Goal: Task Accomplishment & Management: Use online tool/utility

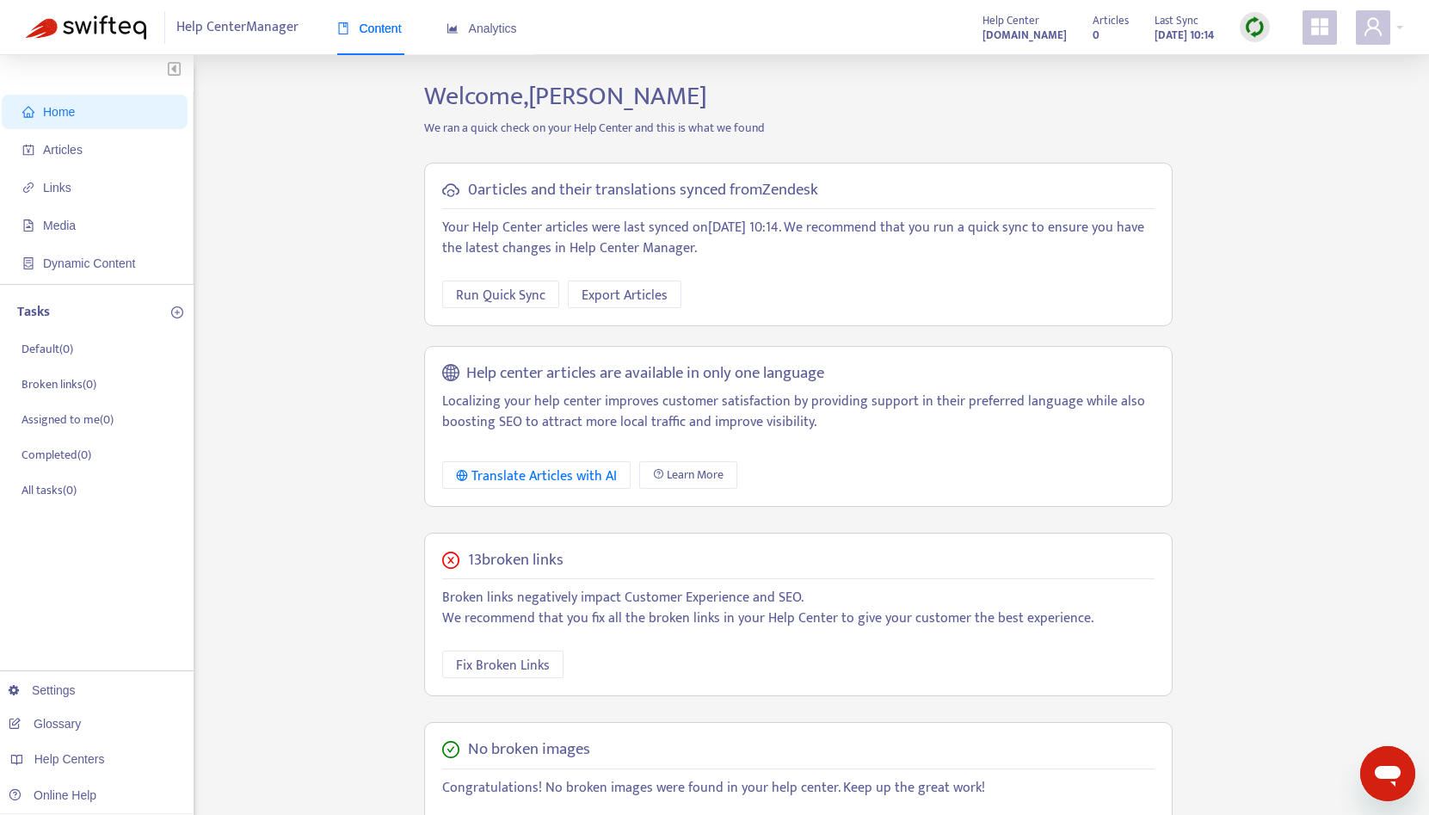
click at [1352, 36] on div "Help Center [DOMAIN_NAME] Articles 0 Last Sync [DATE] 10:14" at bounding box center [1187, 27] width 434 height 34
click at [1353, 36] on div "Help Center [DOMAIN_NAME] Articles 0 Last Sync [DATE] 10:14" at bounding box center [1187, 27] width 434 height 34
click at [1372, 36] on icon "user" at bounding box center [1373, 26] width 21 height 21
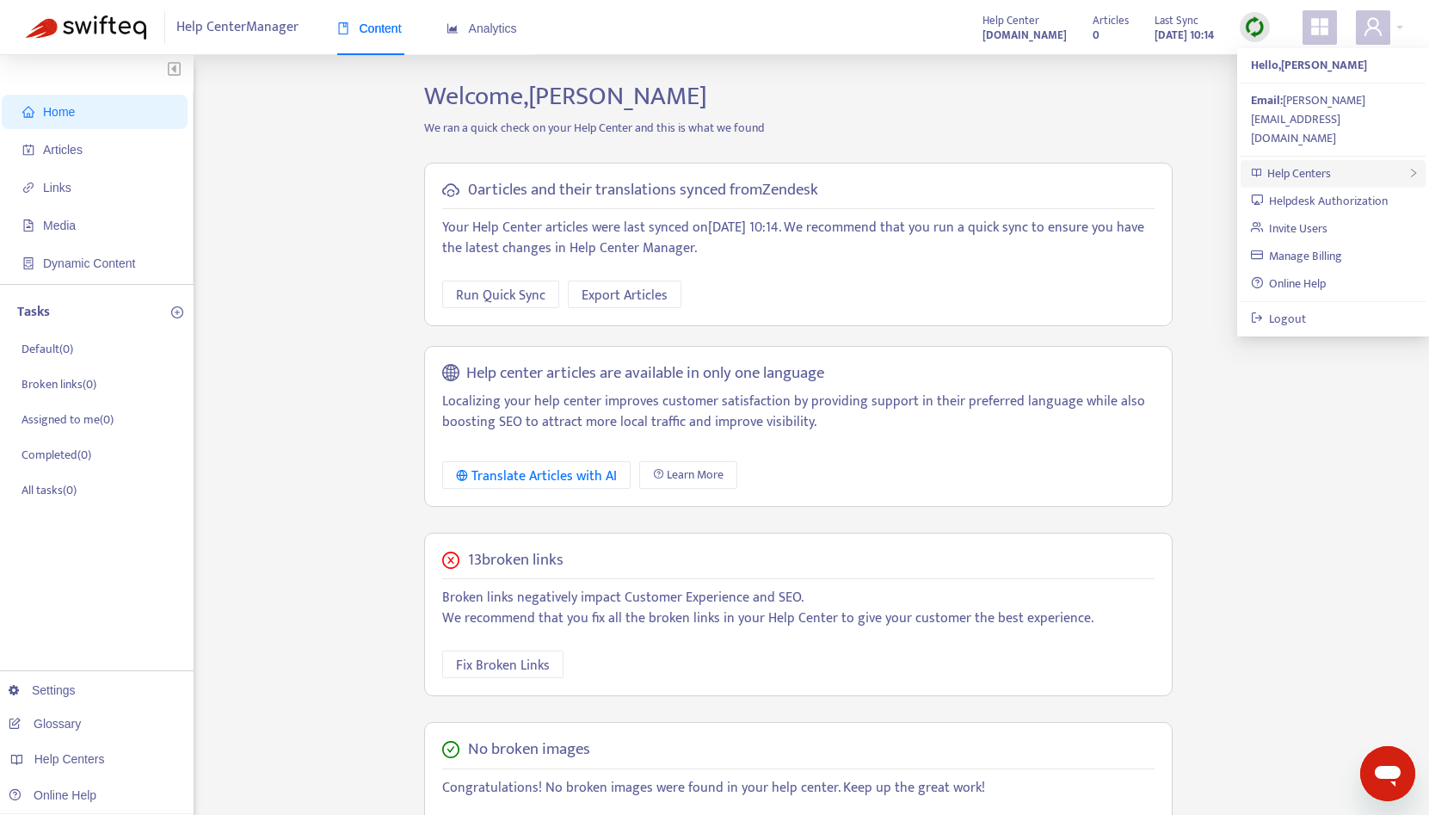
click at [1339, 160] on div "Help Centers" at bounding box center [1333, 174] width 185 height 28
click at [1290, 164] on span "Help Centers" at bounding box center [1300, 174] width 64 height 20
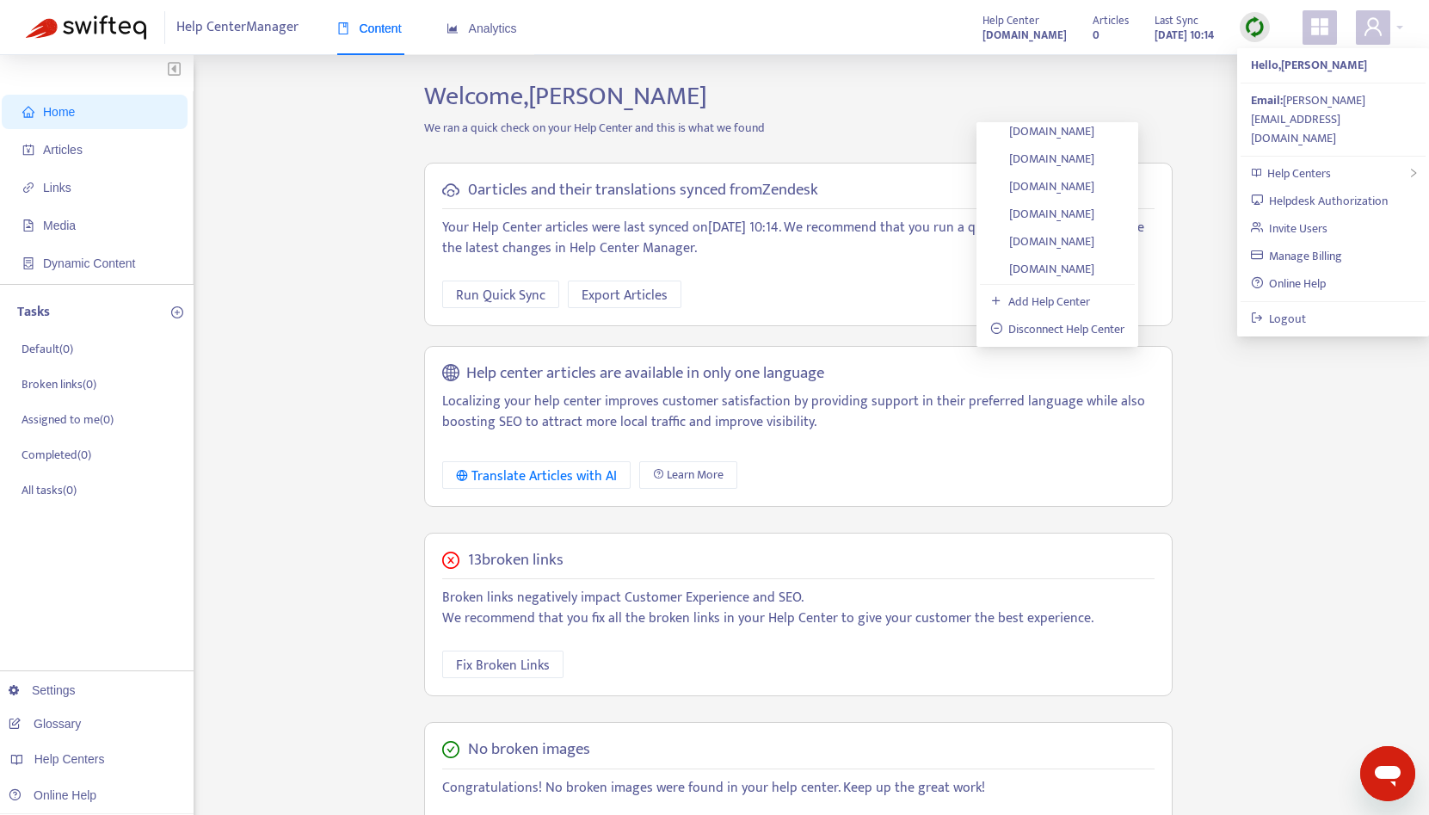
scroll to position [2576, 0]
click at [983, 31] on strong "[DOMAIN_NAME]" at bounding box center [1025, 35] width 84 height 19
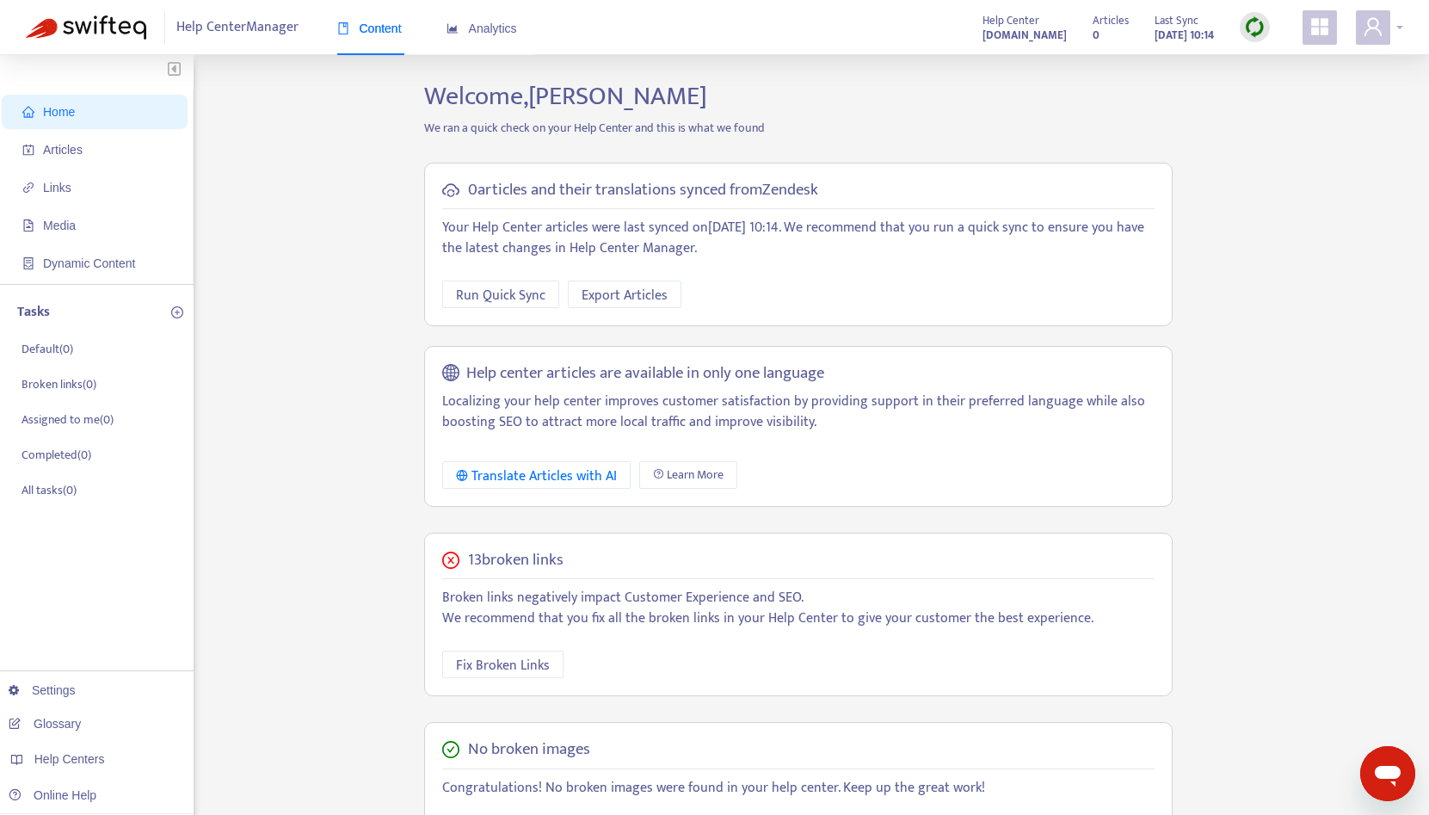
click at [1395, 32] on div at bounding box center [1379, 27] width 47 height 34
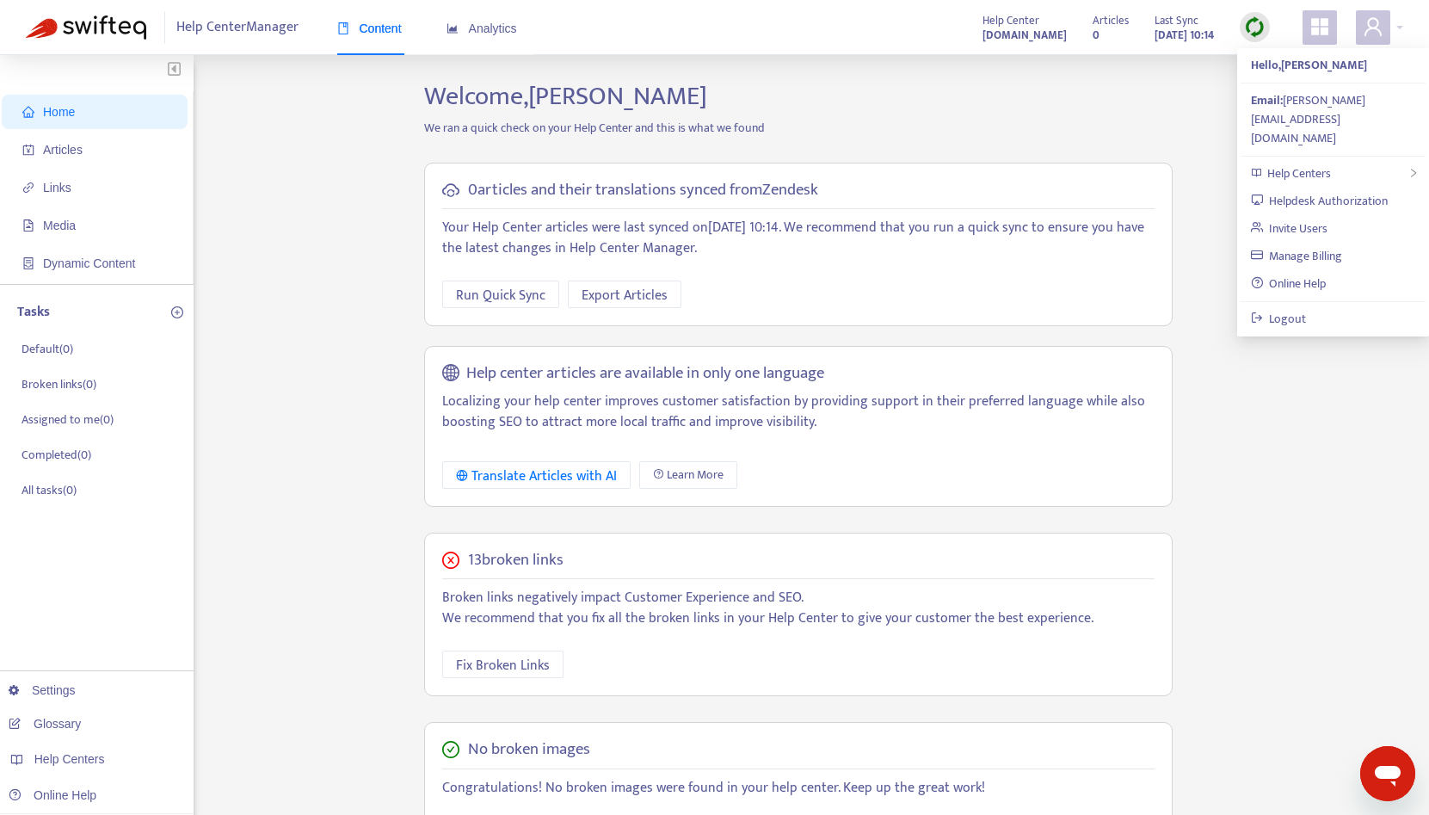
click at [258, 34] on span "Help Center Manager" at bounding box center [237, 27] width 122 height 33
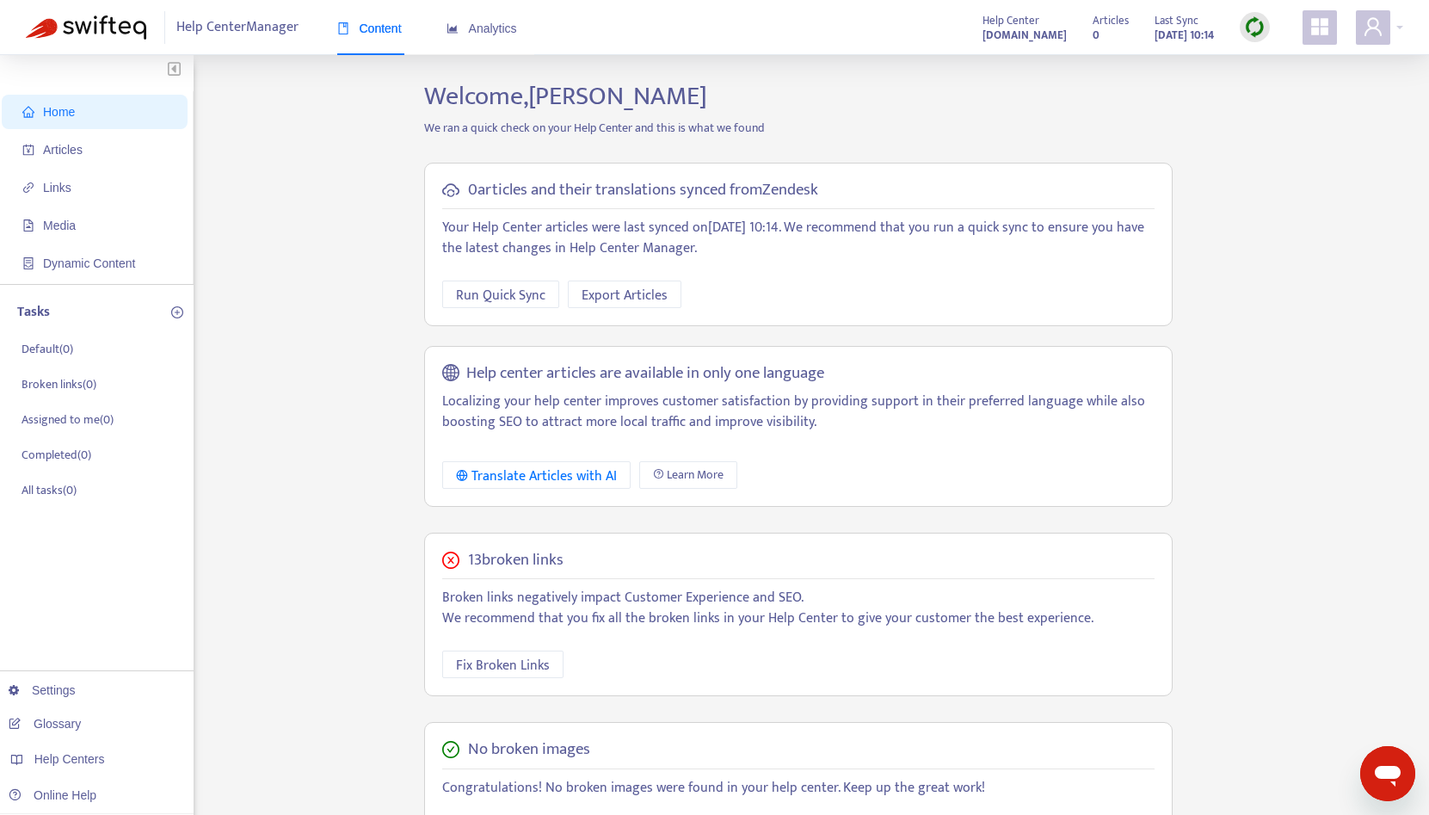
click at [240, 13] on span "Help Center Manager" at bounding box center [237, 27] width 122 height 33
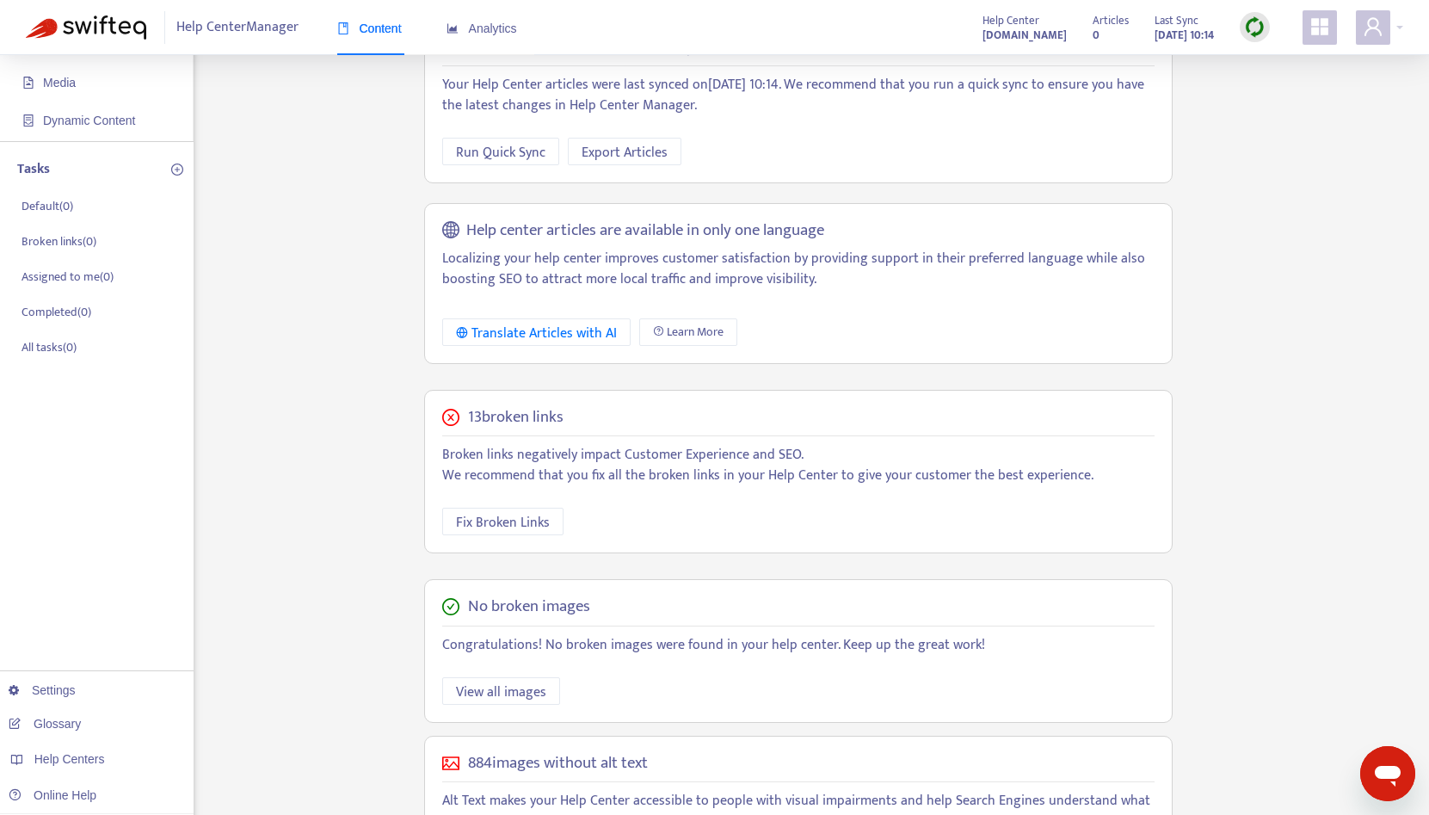
scroll to position [273, 0]
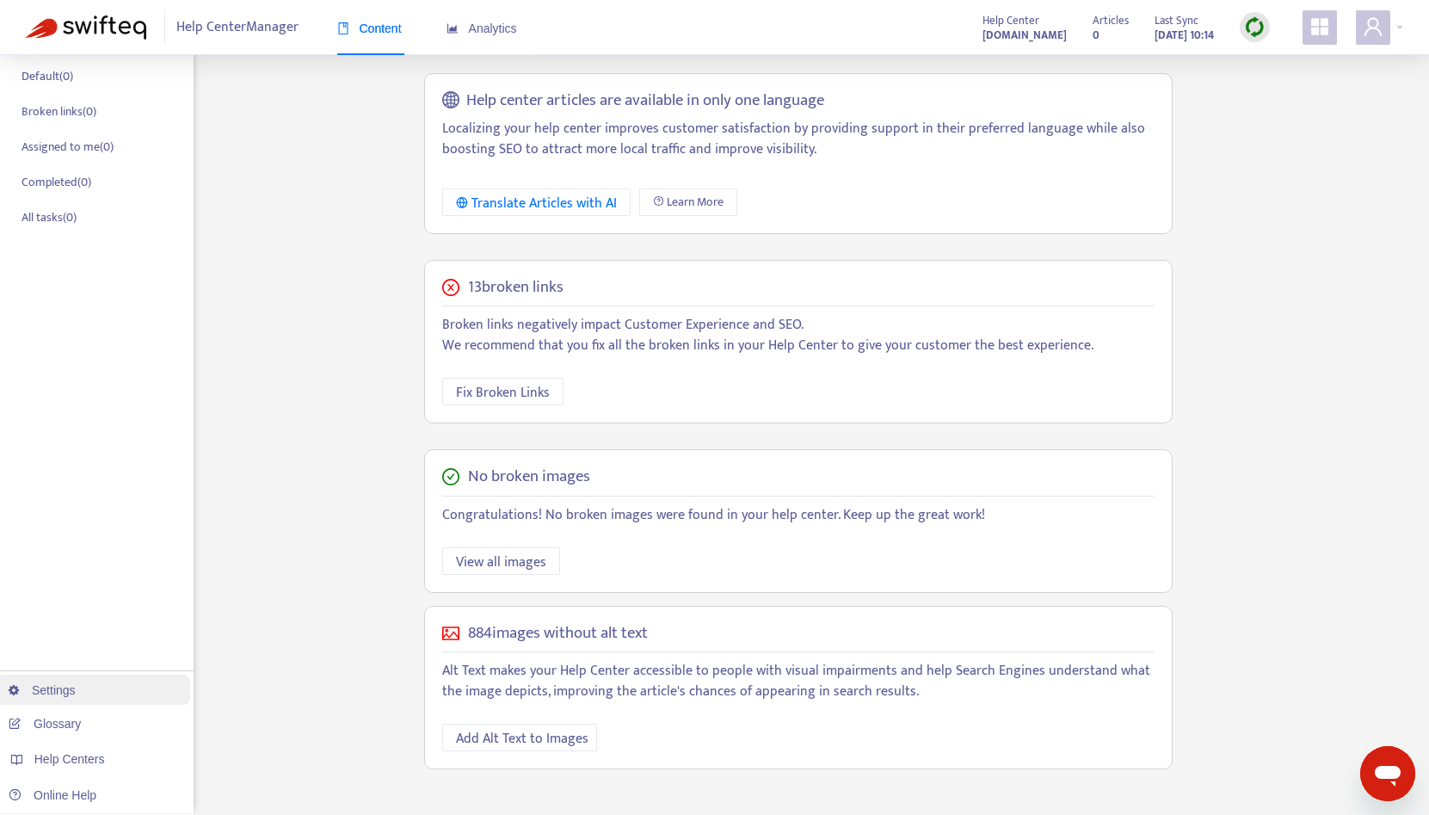
click at [71, 692] on link "Settings" at bounding box center [42, 690] width 67 height 14
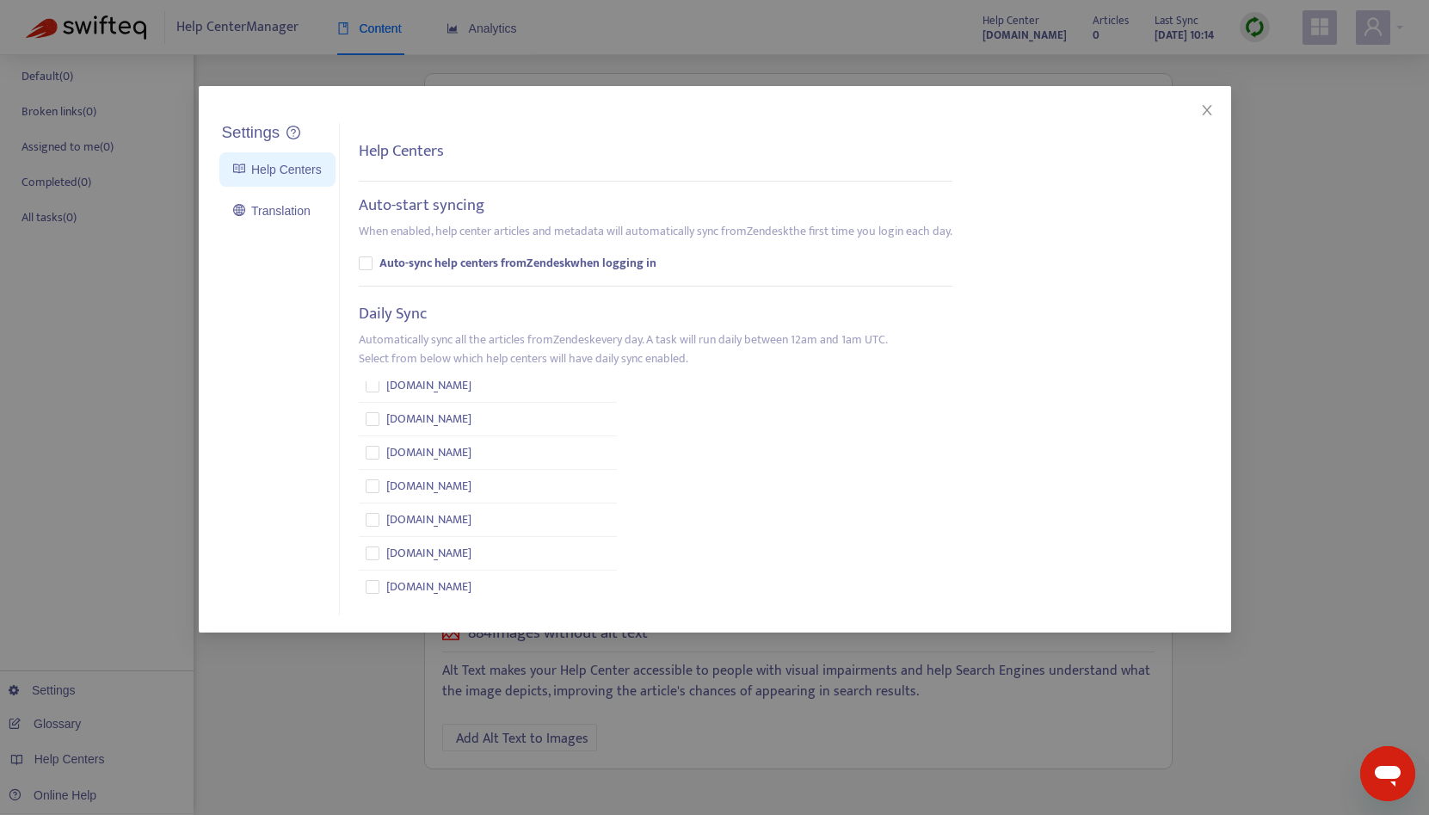
scroll to position [518, 0]
click at [247, 595] on ul "Settings Help Centers Translation" at bounding box center [278, 369] width 124 height 493
click at [140, 743] on div "Settings Help Centers Translation Settings Help Centers Auto-start syncing When…" at bounding box center [714, 407] width 1429 height 815
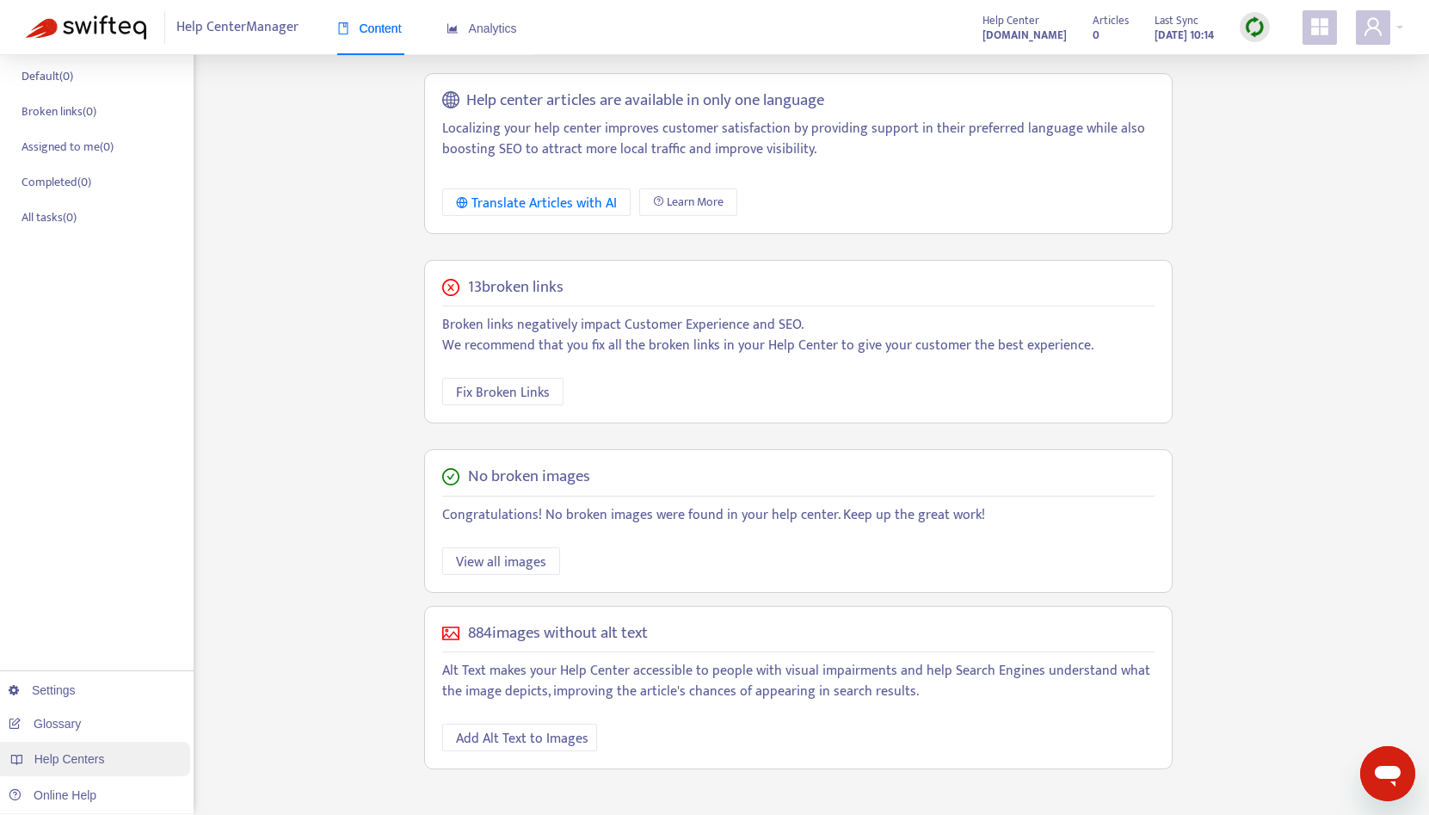
click at [97, 764] on span "Help Centers" at bounding box center [69, 759] width 71 height 14
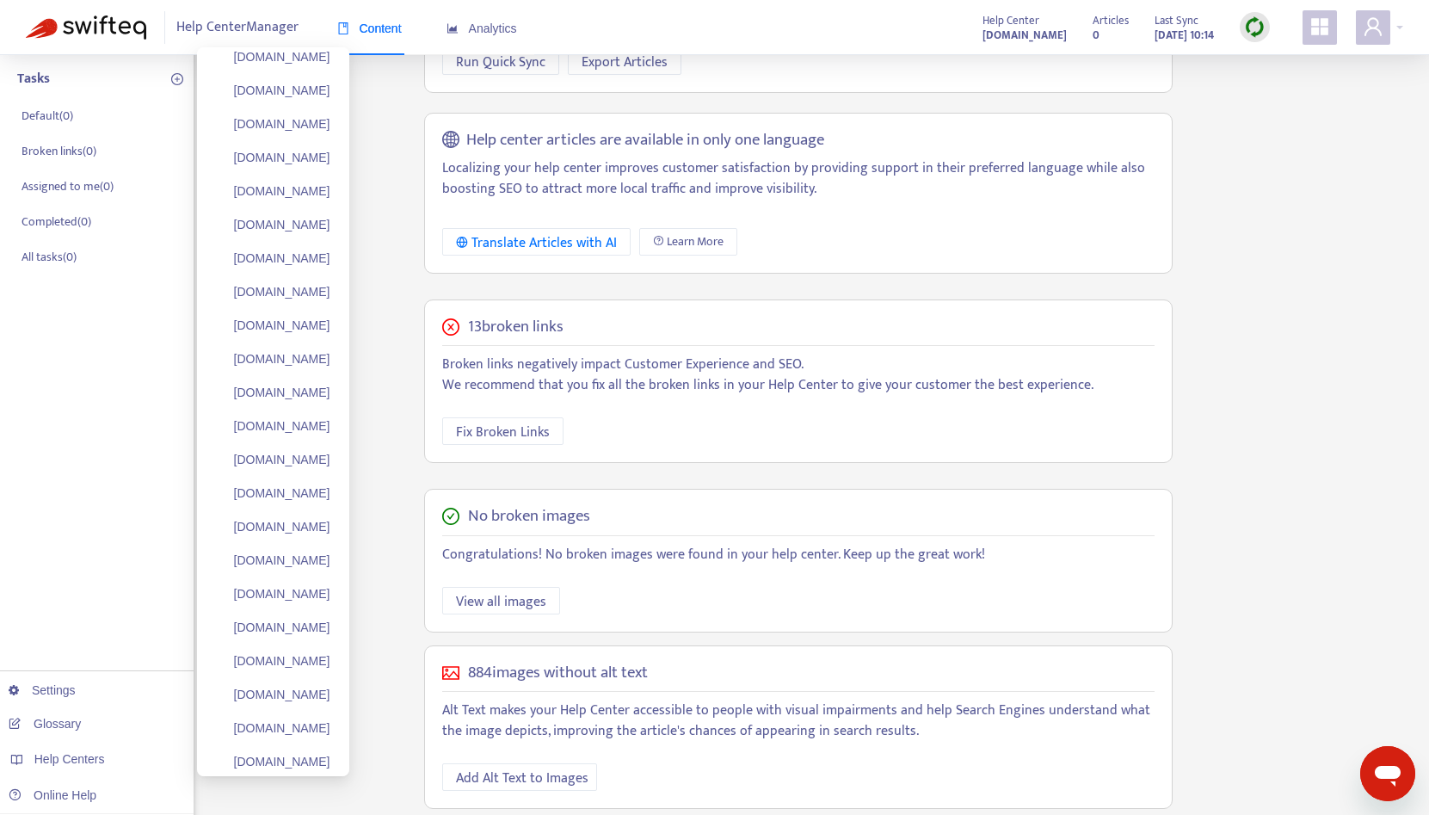
scroll to position [379, 0]
click at [321, 454] on link "[DOMAIN_NAME]" at bounding box center [272, 459] width 116 height 14
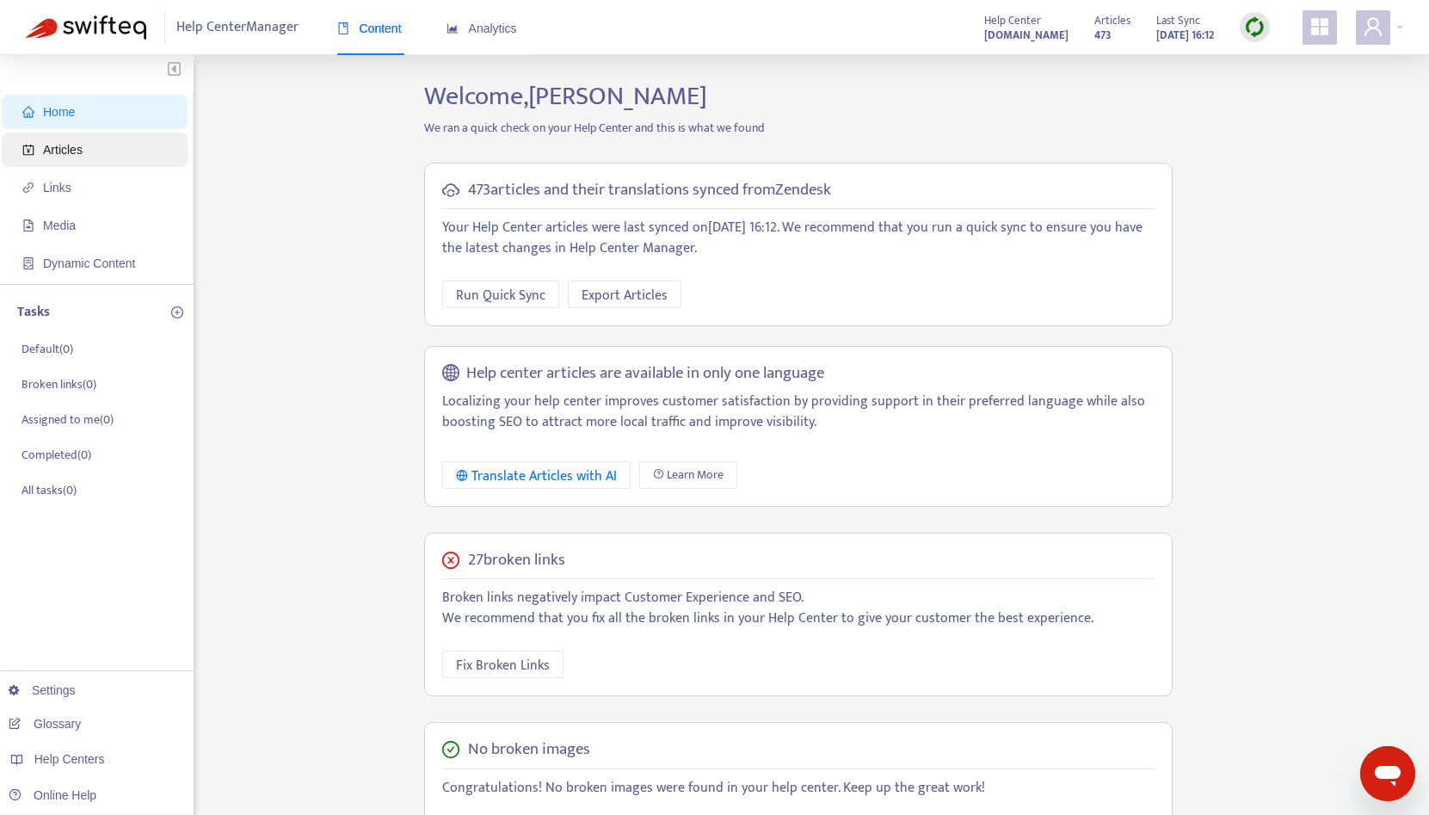
click at [108, 146] on span "Articles" at bounding box center [97, 150] width 151 height 34
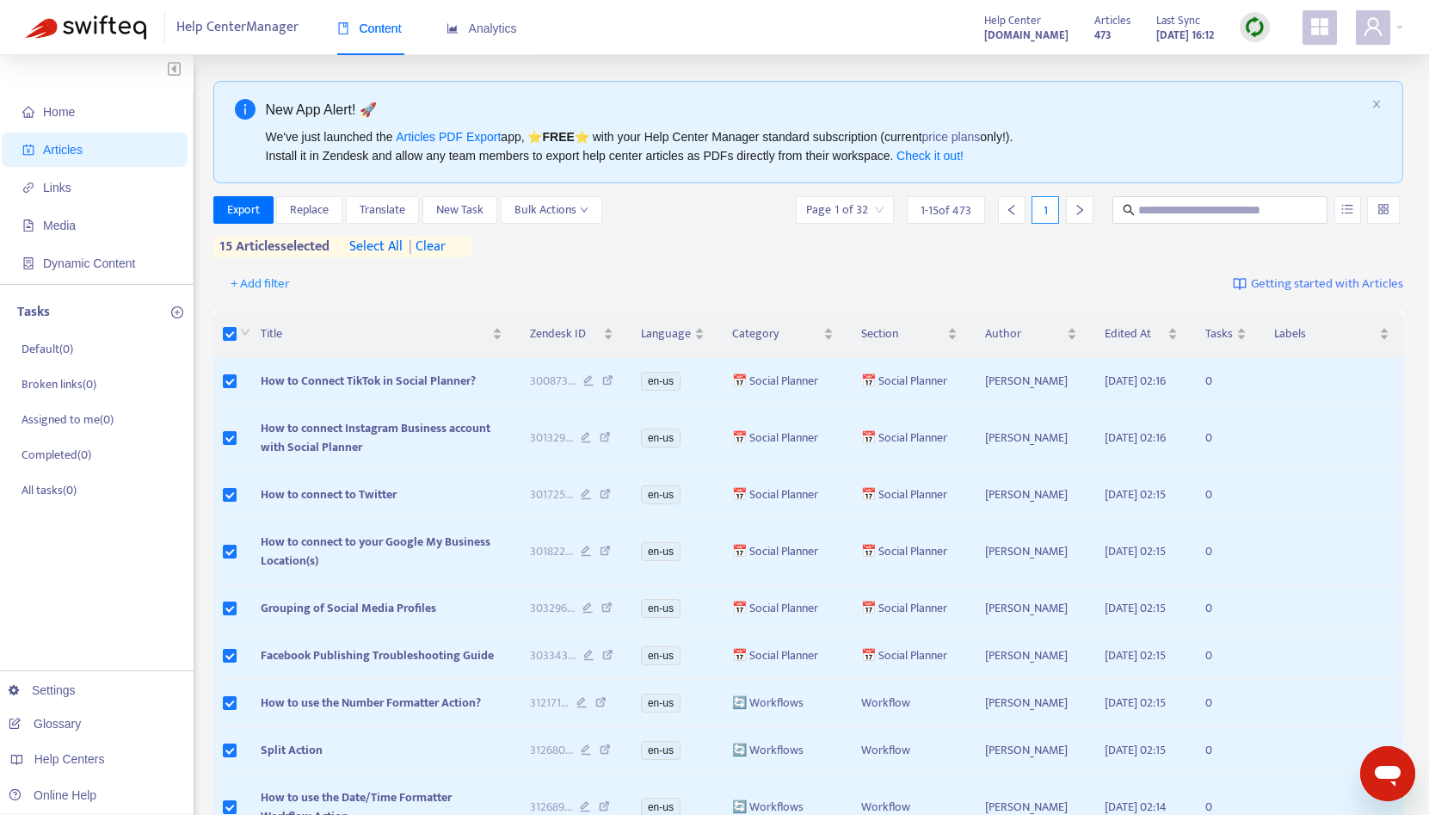
click at [386, 248] on span "select all" at bounding box center [375, 247] width 53 height 21
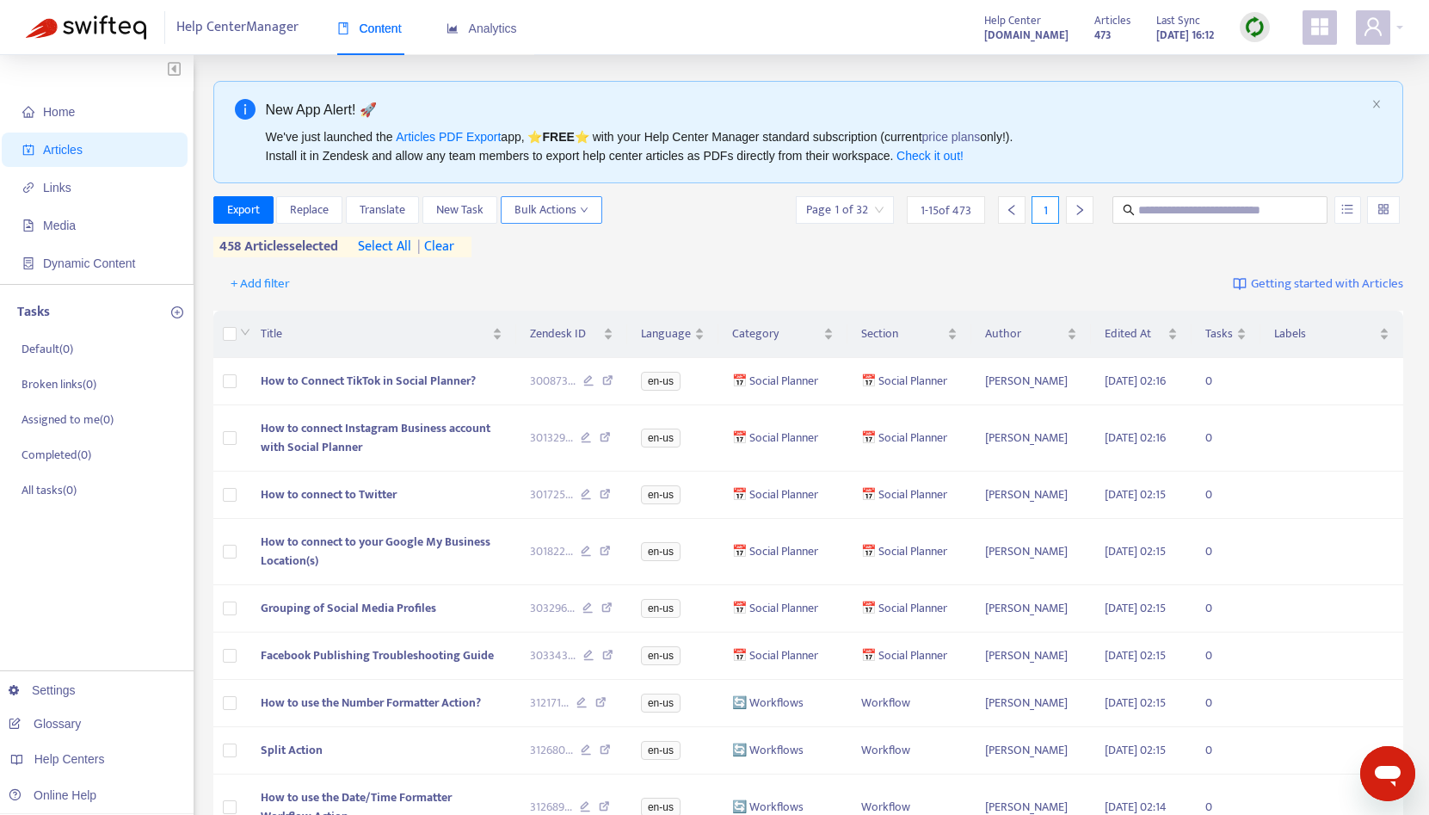
click at [572, 207] on span "Bulk Actions" at bounding box center [552, 210] width 74 height 19
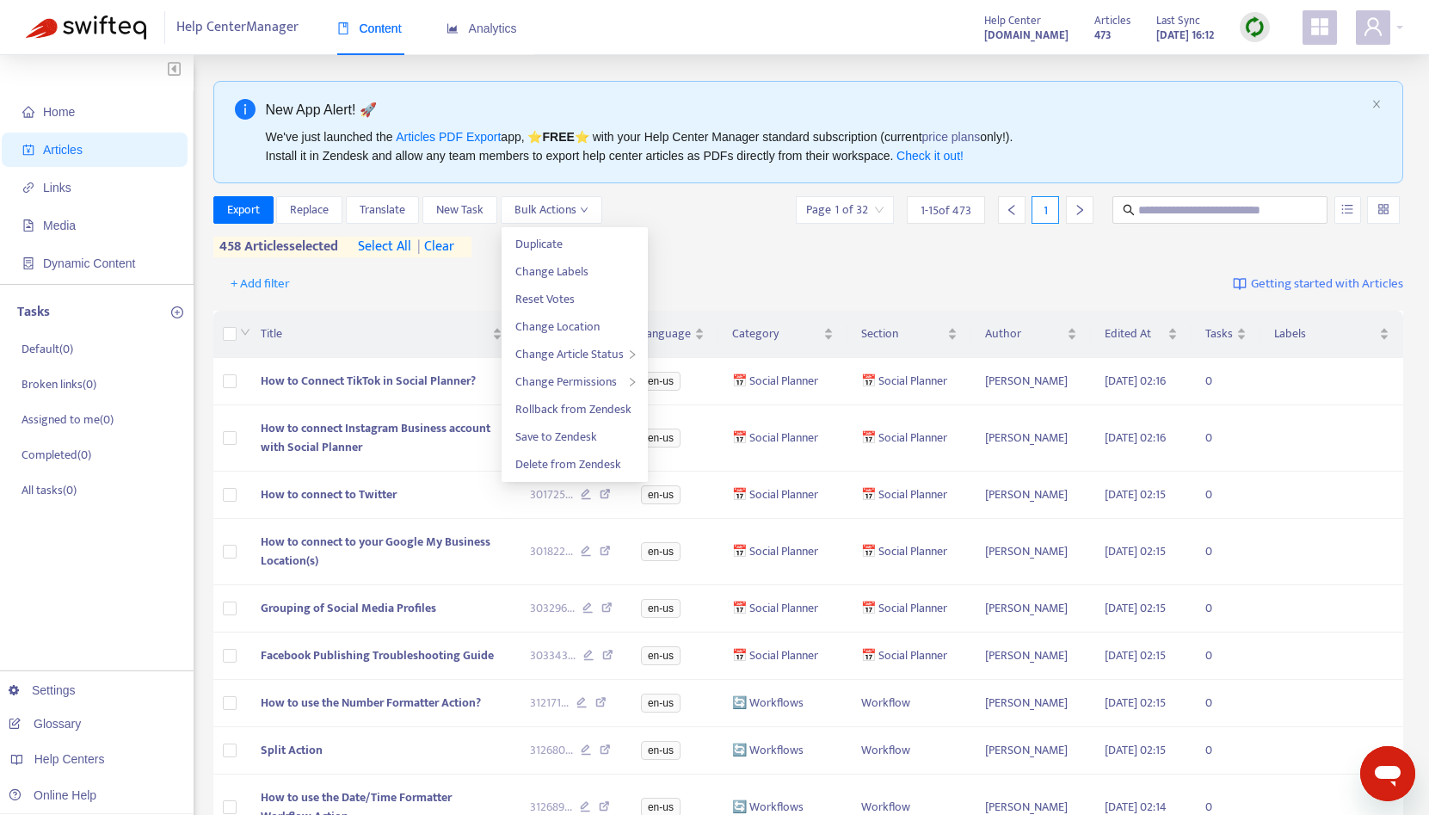
click at [473, 270] on div "+ Add filter Getting started with Articles" at bounding box center [808, 284] width 1191 height 40
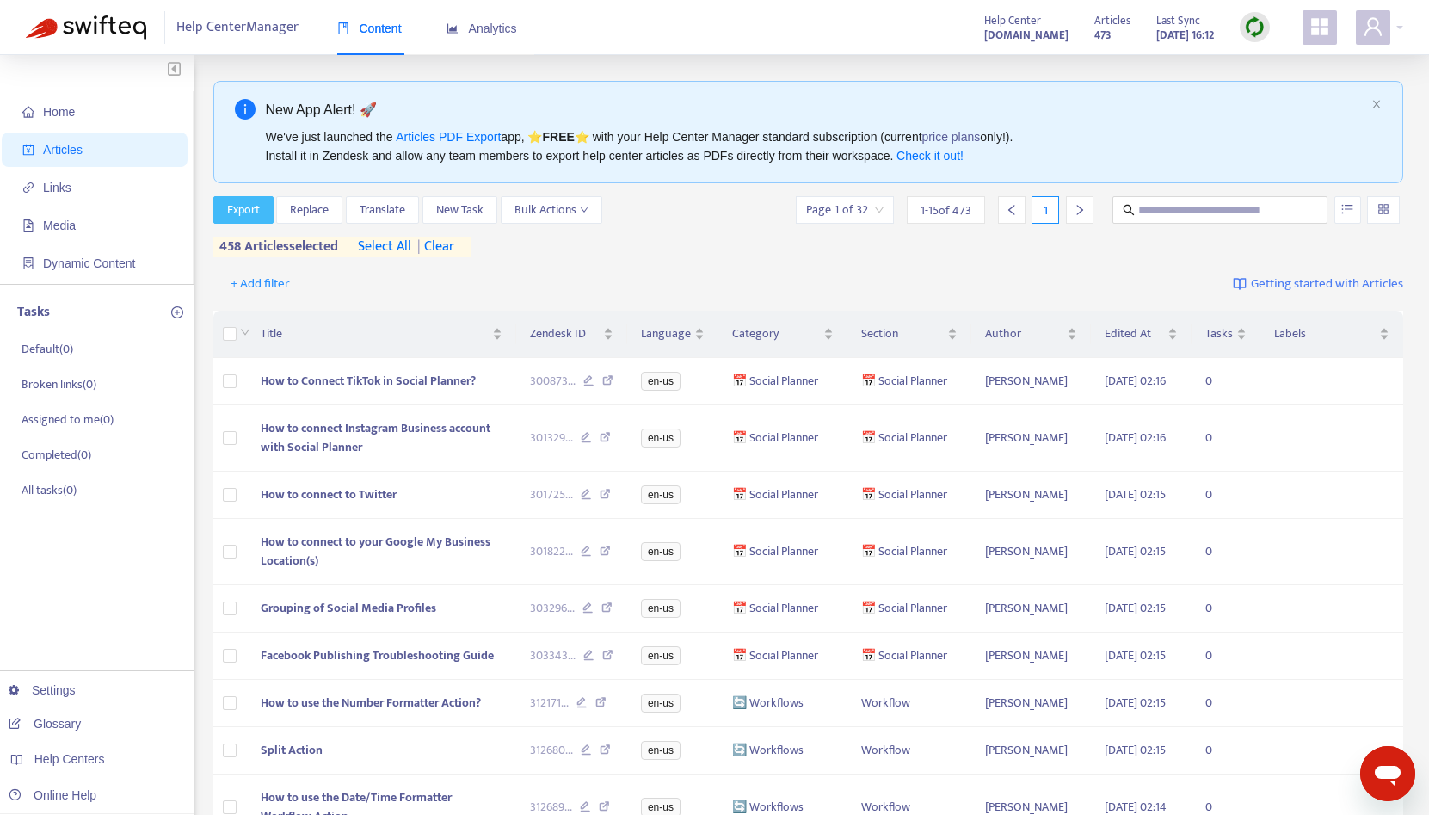
click at [238, 216] on span "Export" at bounding box center [243, 210] width 33 height 19
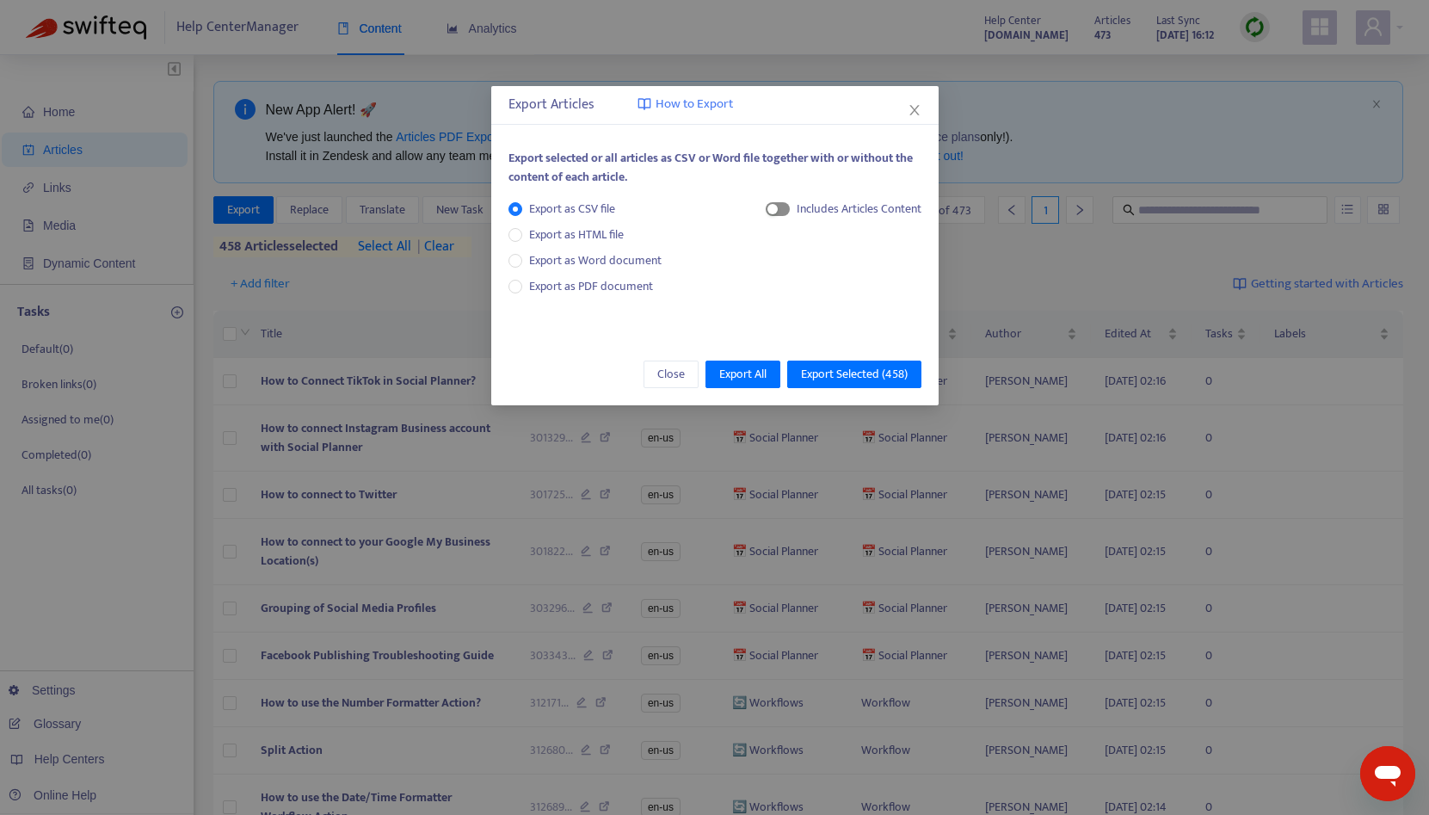
click at [777, 210] on span "button" at bounding box center [778, 209] width 24 height 14
click at [558, 233] on span "Export as HTML file" at bounding box center [576, 234] width 108 height 19
click at [760, 203] on span "button" at bounding box center [762, 209] width 24 height 14
click at [906, 110] on span "Close" at bounding box center [914, 110] width 19 height 14
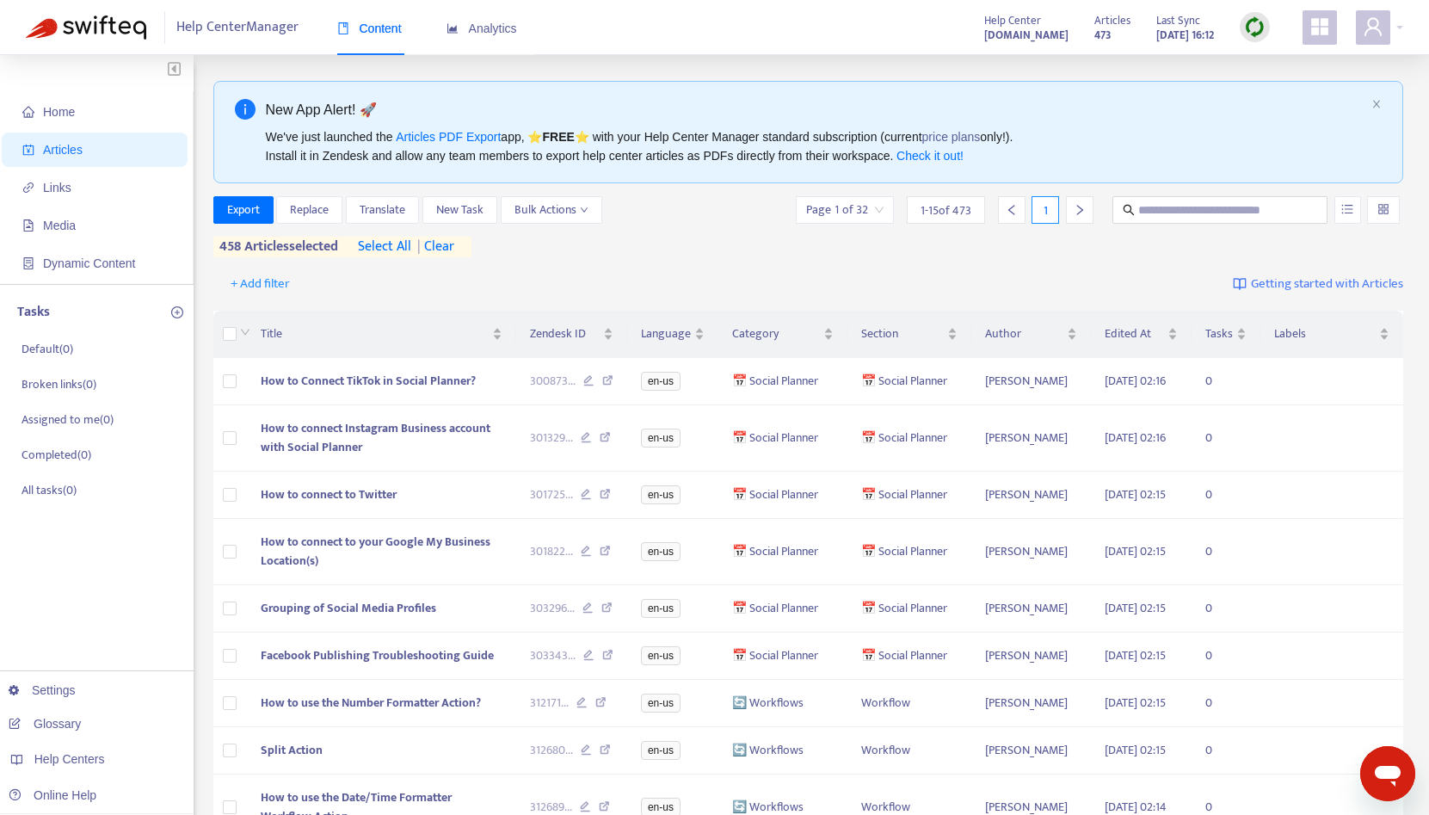
click at [616, 269] on div "+ Add filter Getting started with Articles" at bounding box center [808, 284] width 1191 height 40
click at [1257, 29] on img at bounding box center [1255, 27] width 22 height 22
click at [1285, 87] on link "Full Sync" at bounding box center [1285, 90] width 62 height 20
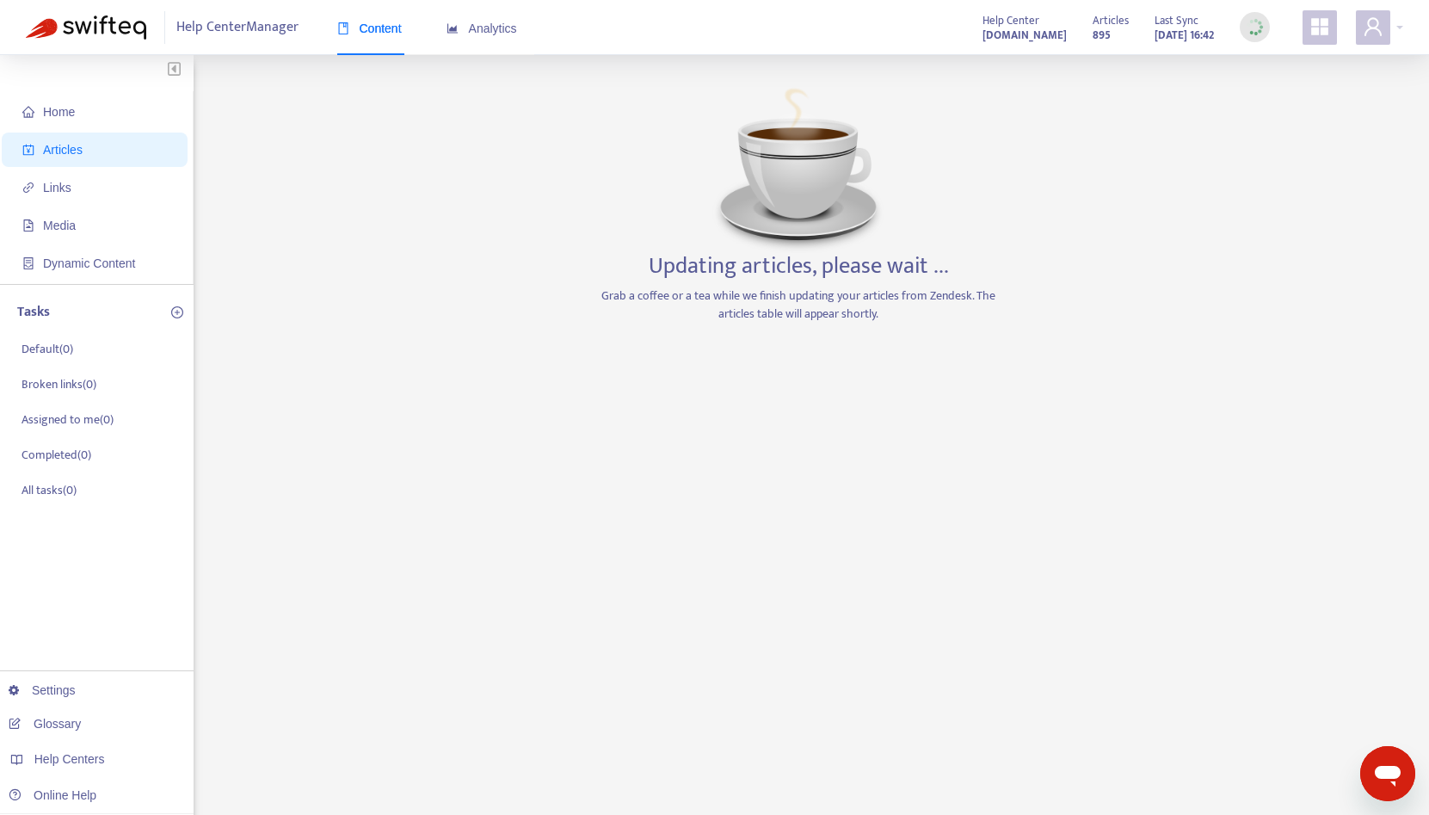
click at [817, 74] on div "Home Articles Links Media Dynamic Content Tasks Default ( 0 ) Broken links ( 0 …" at bounding box center [714, 571] width 1429 height 1033
